Goal: Find specific page/section: Find specific page/section

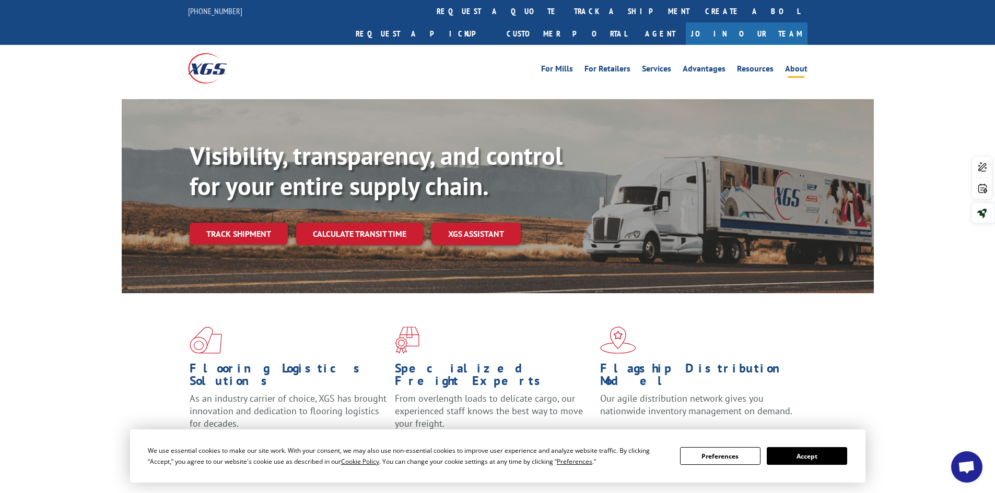
click at [802, 65] on link "About" at bounding box center [796, 70] width 22 height 11
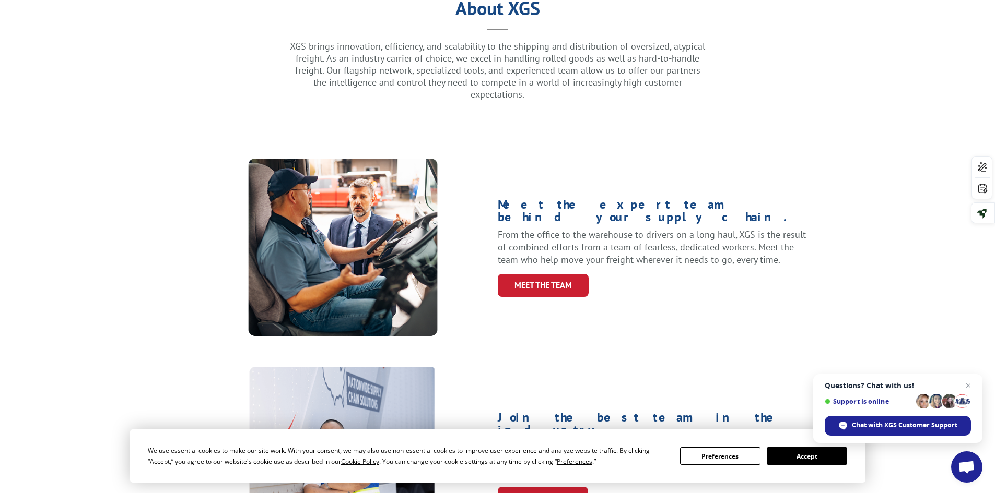
scroll to position [313, 0]
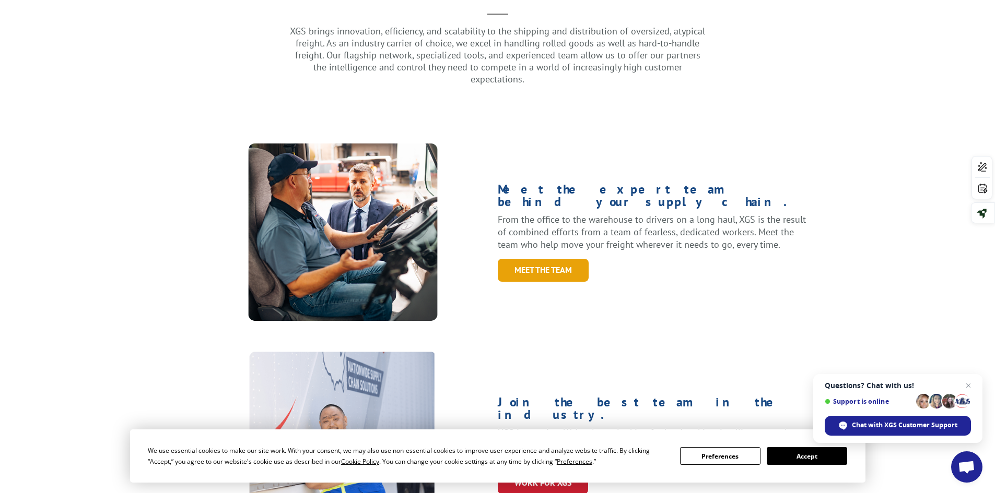
click at [563, 259] on link "Meet the Team" at bounding box center [543, 270] width 91 height 22
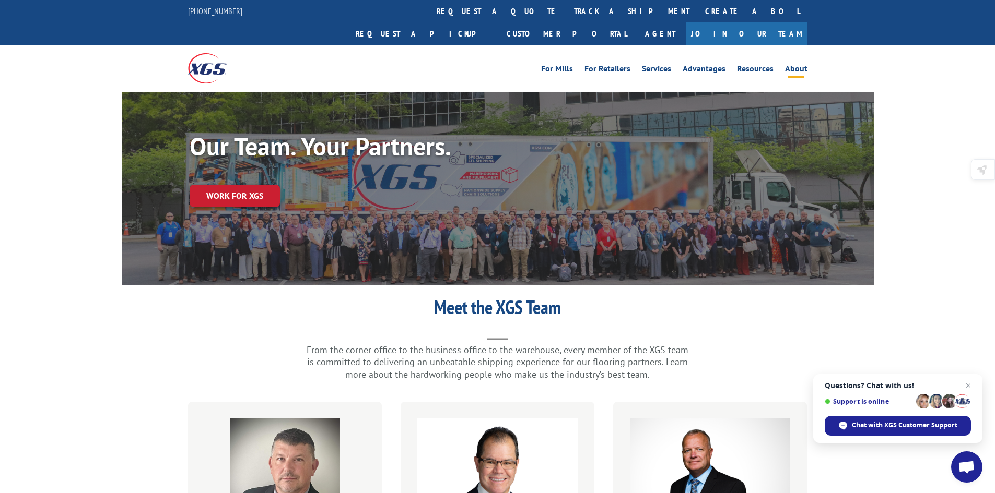
click at [793, 65] on link "About" at bounding box center [796, 70] width 22 height 11
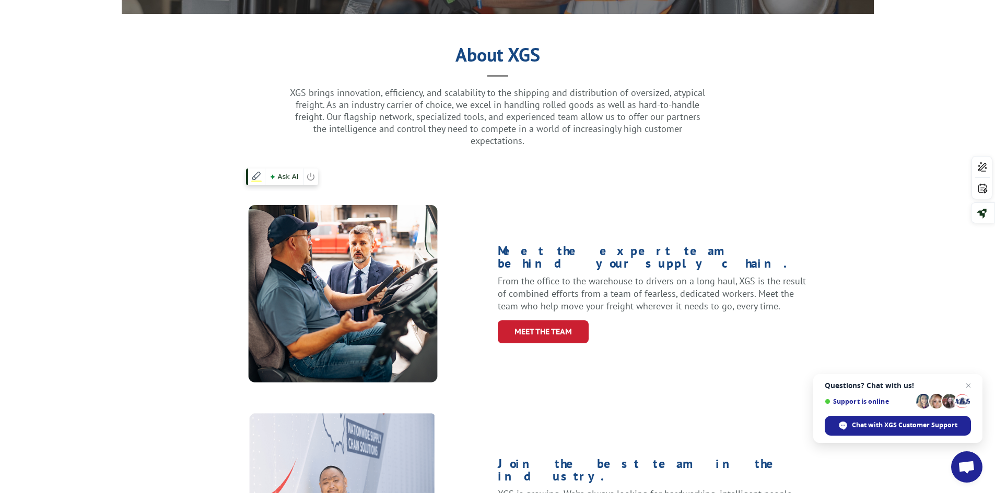
scroll to position [261, 0]
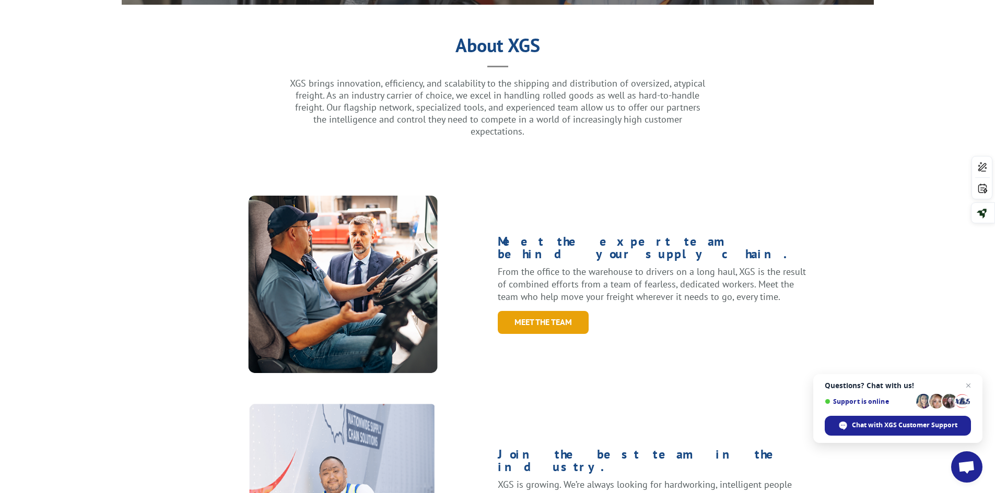
click at [520, 311] on link "Meet the Team" at bounding box center [543, 322] width 91 height 22
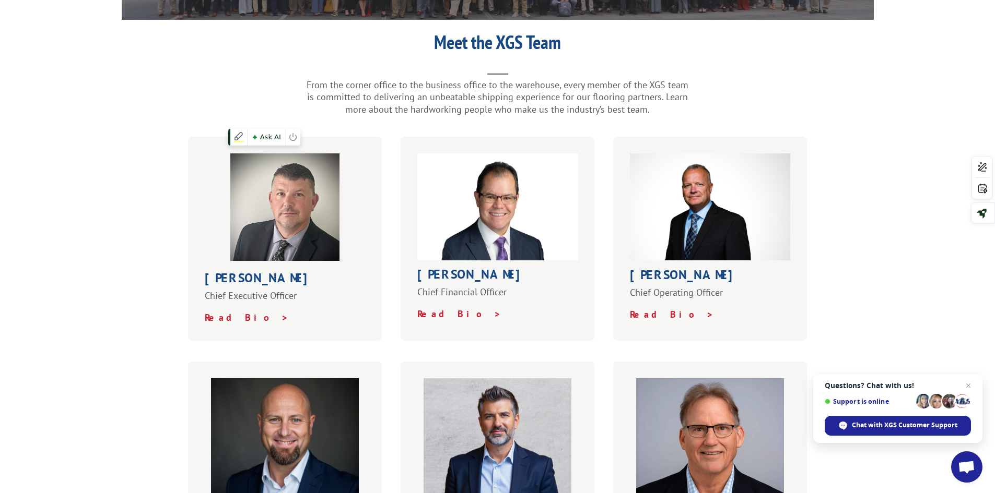
scroll to position [209, 0]
